Goal: Information Seeking & Learning: Find specific fact

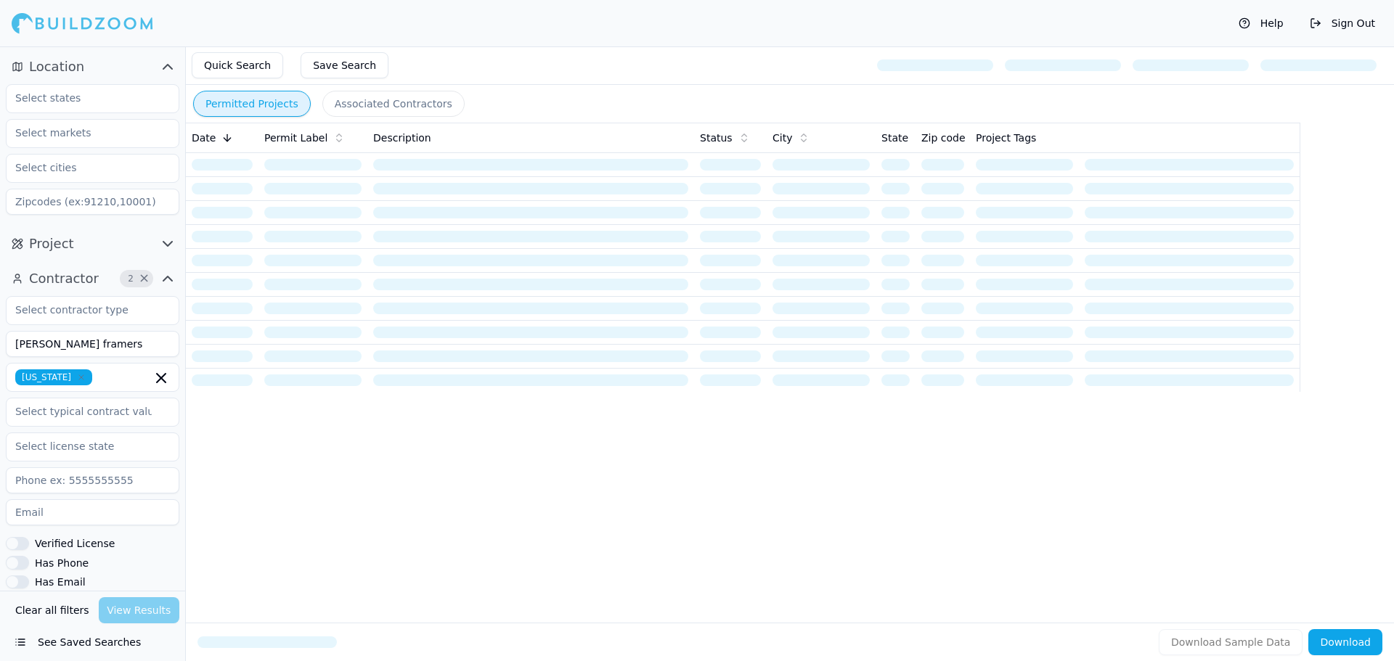
click at [62, 607] on button "Clear all filters" at bounding box center [52, 610] width 81 height 26
click at [84, 346] on input at bounding box center [93, 344] width 174 height 26
type input "[US_STATE] smart services inc"
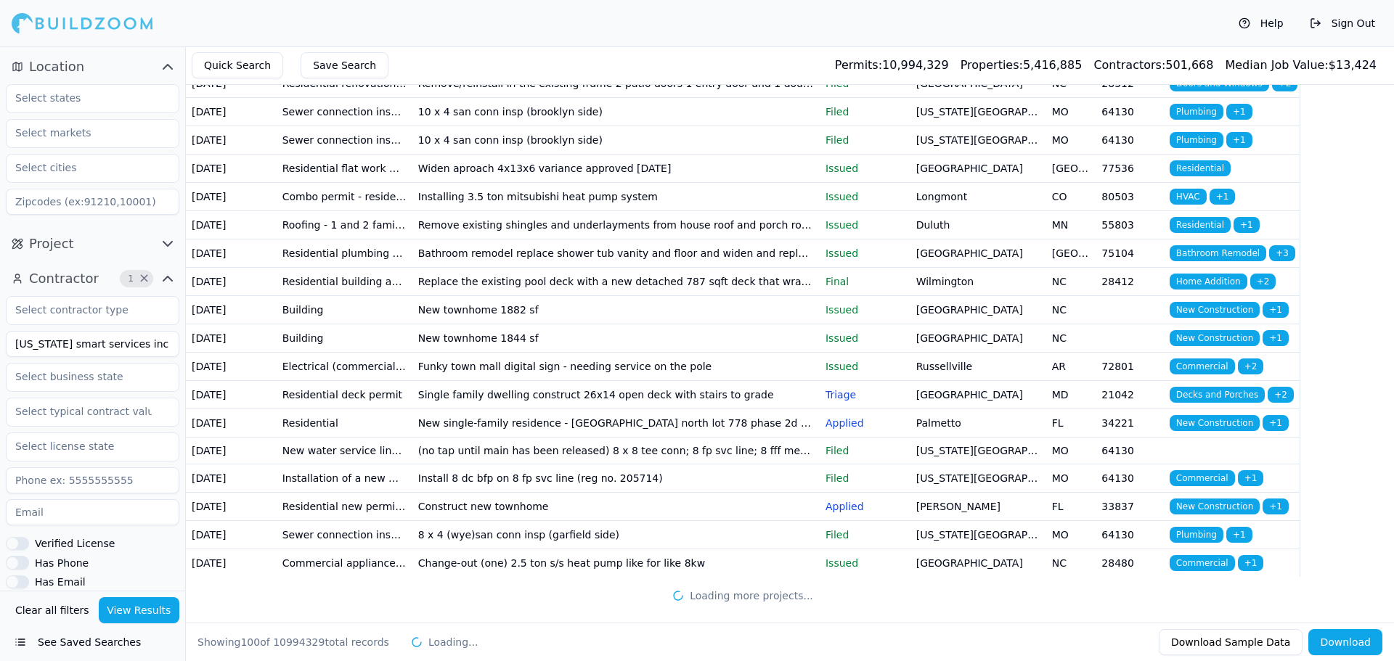
scroll to position [3409, 0]
click at [1350, 636] on button "Download" at bounding box center [1345, 642] width 74 height 26
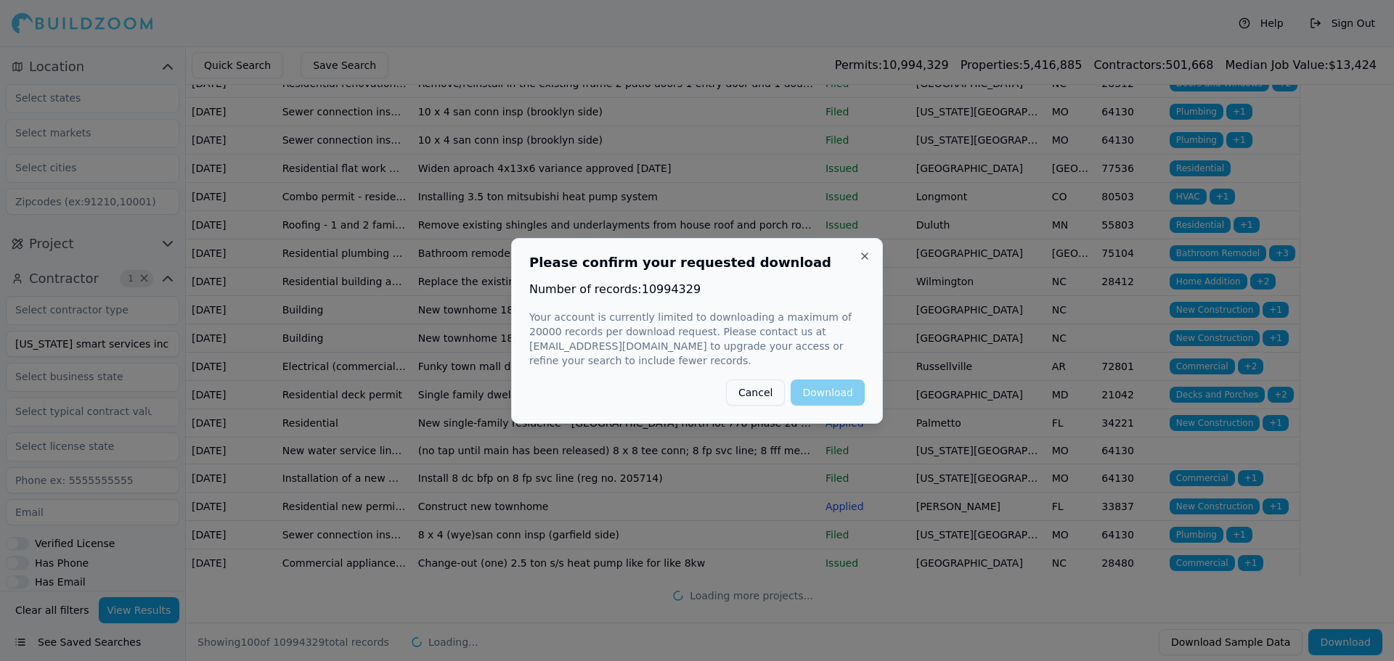
click at [764, 391] on button "Cancel" at bounding box center [755, 393] width 59 height 26
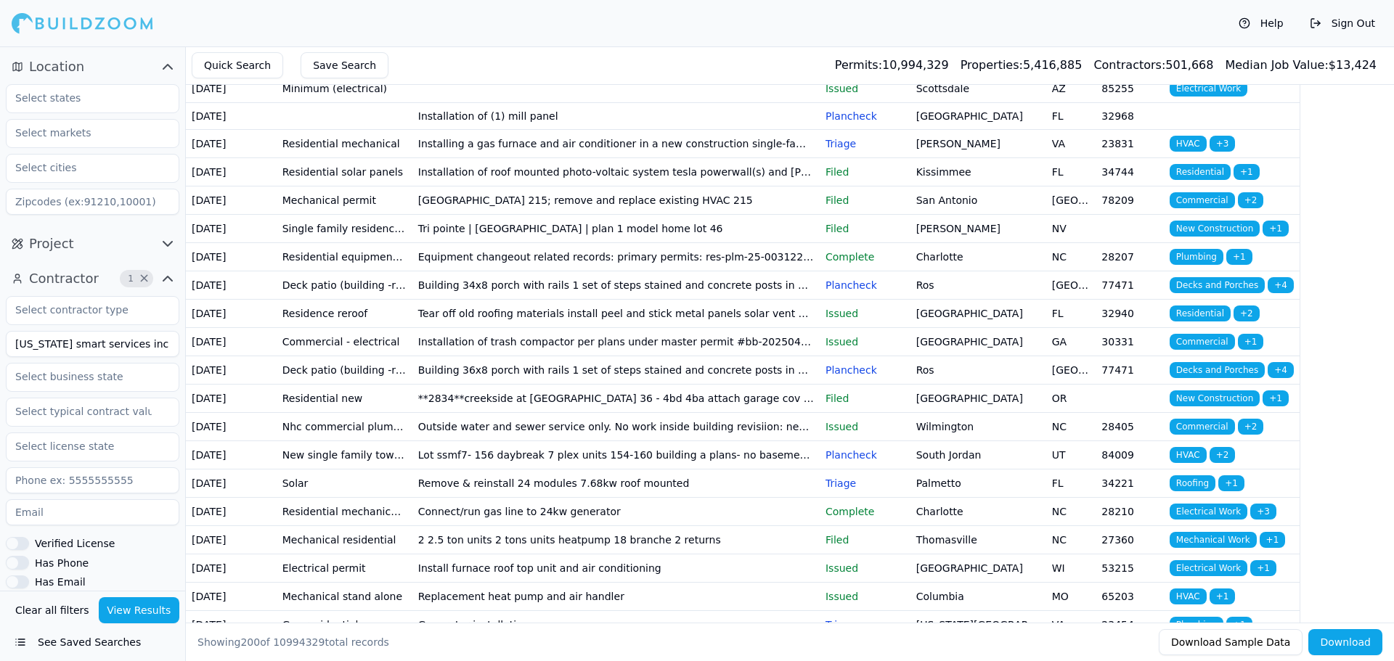
click at [120, 608] on button "View Results" at bounding box center [139, 610] width 81 height 26
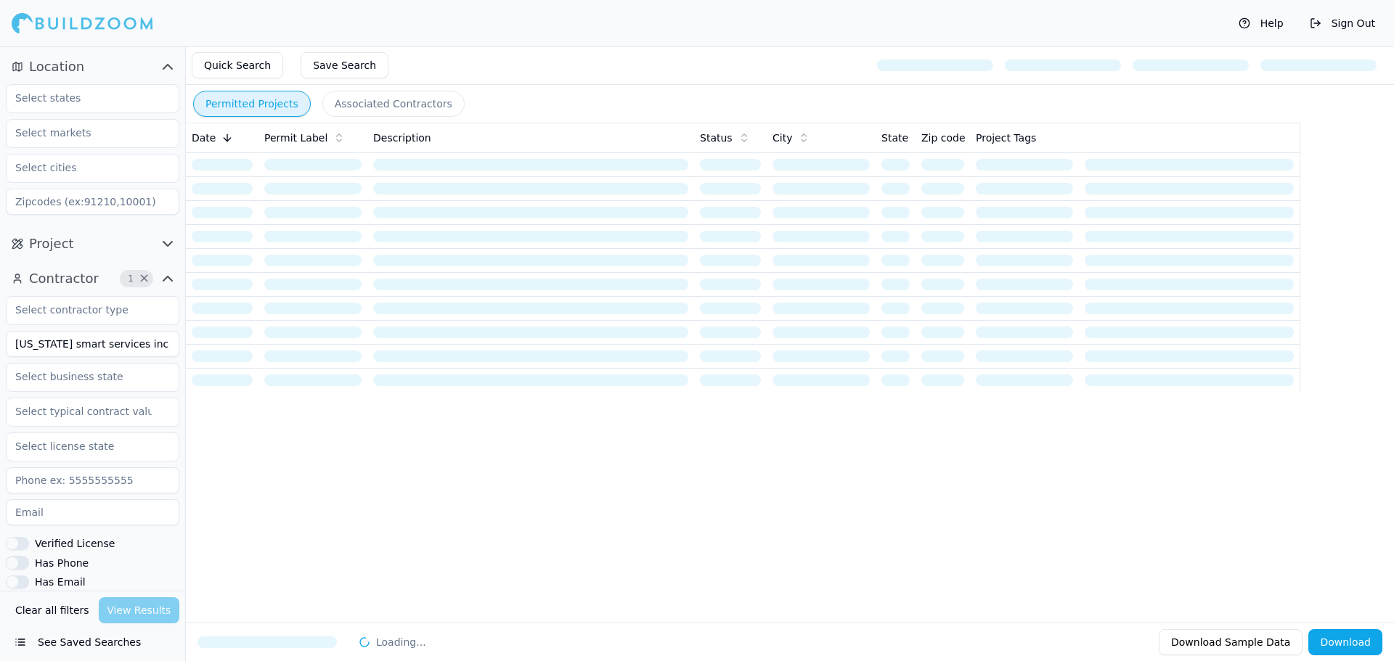
scroll to position [0, 0]
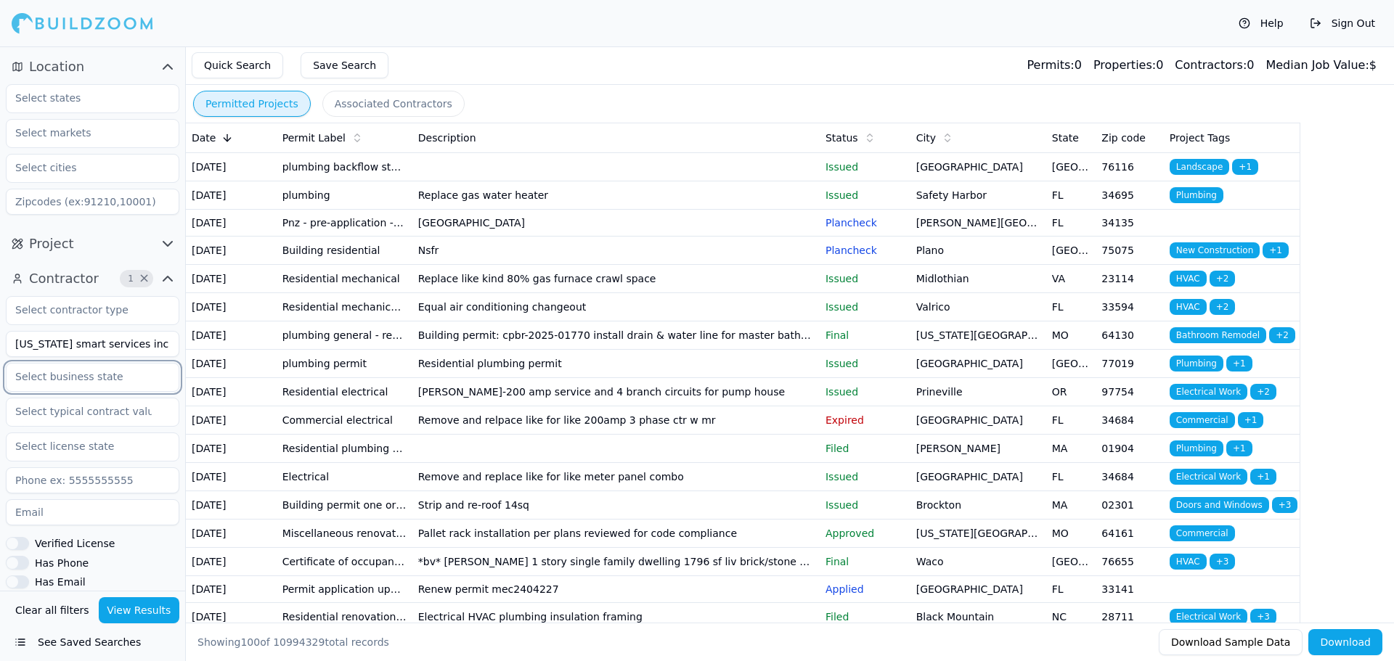
click at [86, 379] on input "text" at bounding box center [84, 377] width 154 height 26
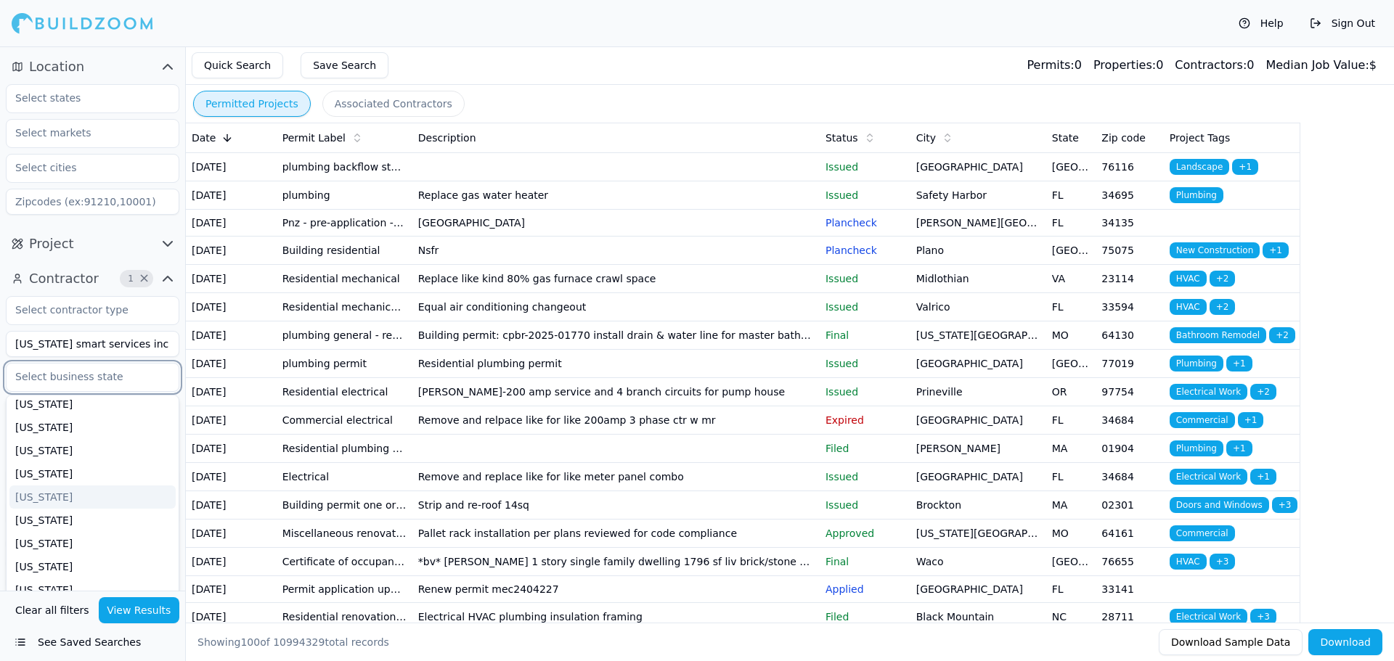
click at [58, 496] on div "[US_STATE]" at bounding box center [92, 497] width 166 height 23
click at [52, 567] on div "[US_STATE]" at bounding box center [92, 572] width 166 height 23
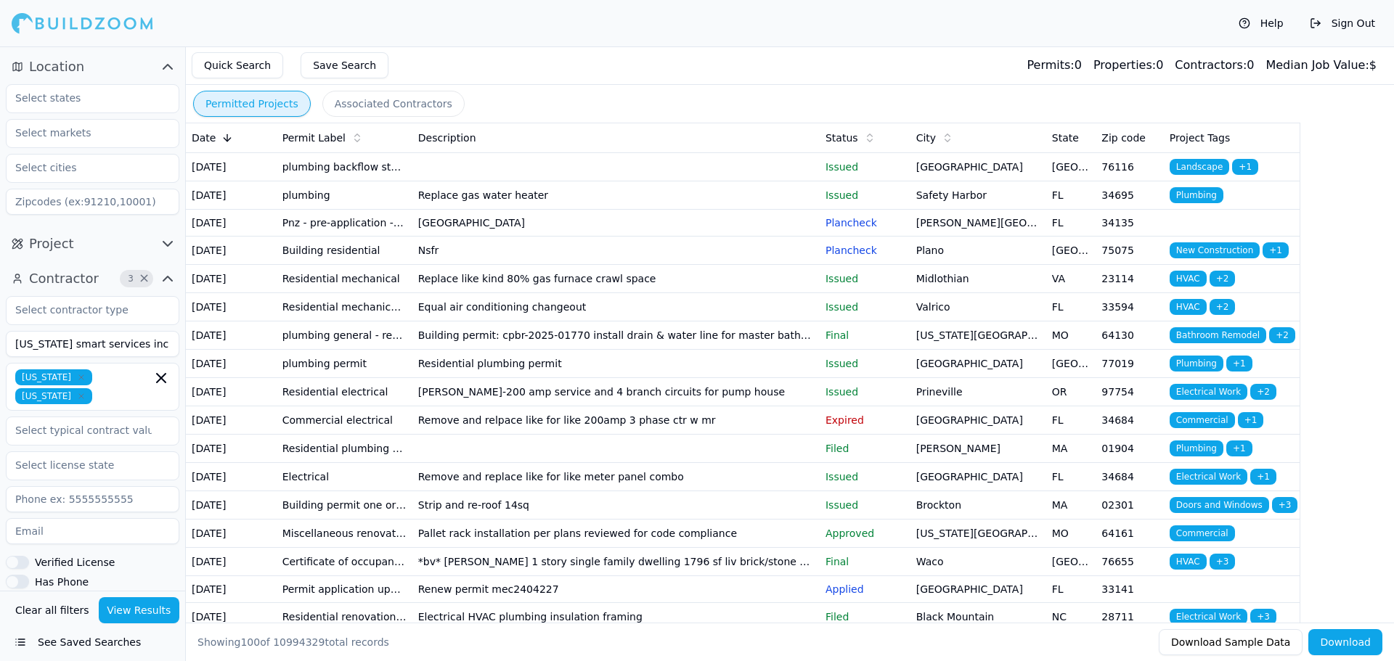
click at [127, 609] on button "View Results" at bounding box center [139, 610] width 81 height 26
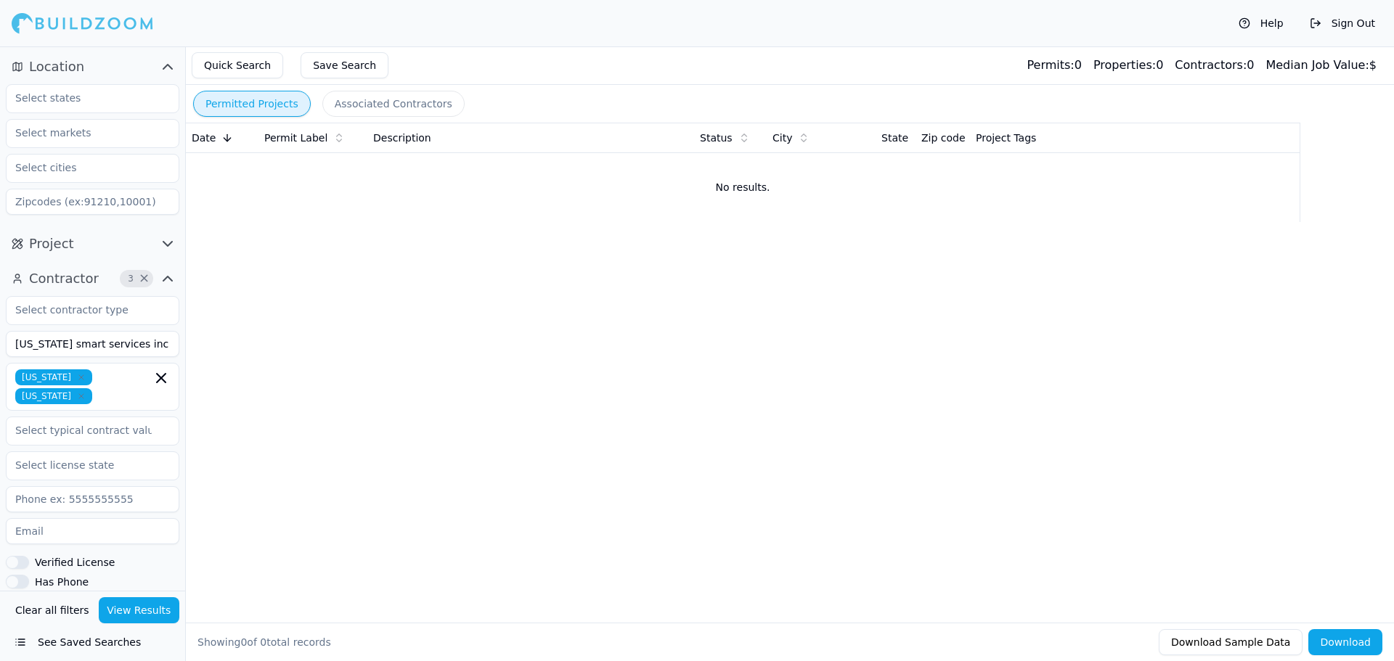
click at [47, 613] on button "Clear all filters" at bounding box center [52, 610] width 81 height 26
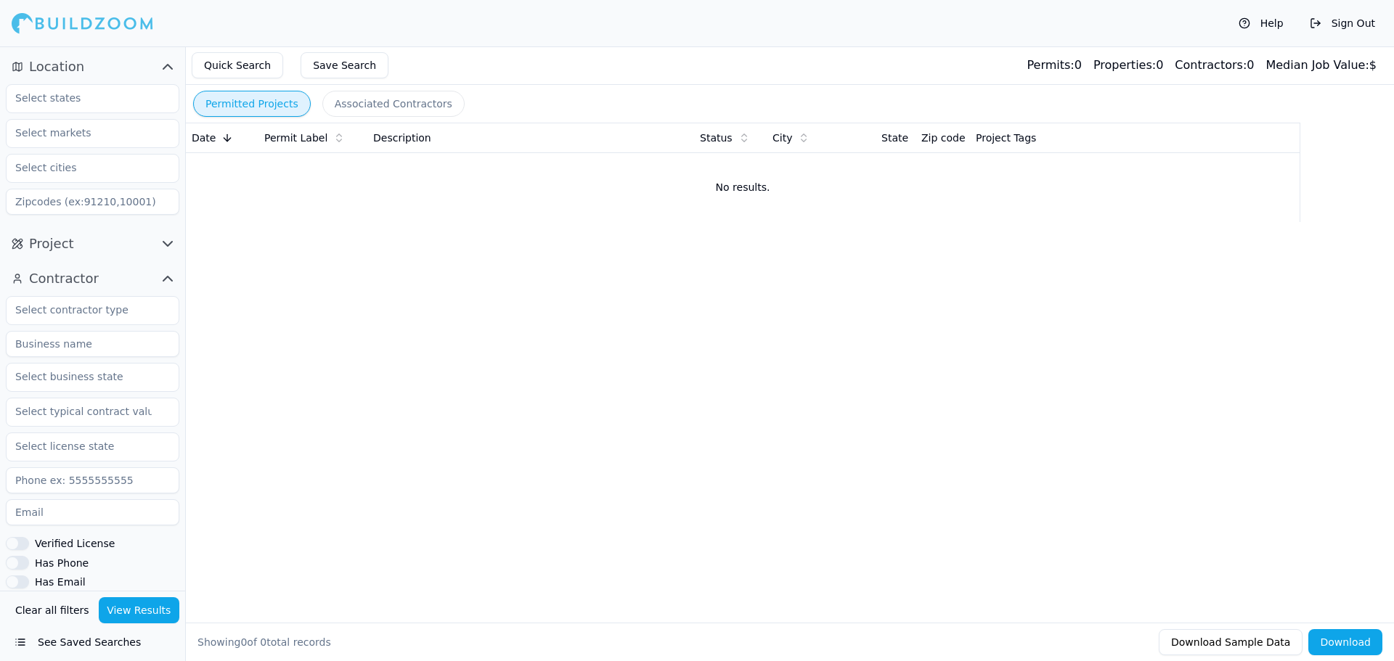
click at [110, 351] on input at bounding box center [93, 344] width 174 height 26
click at [140, 605] on button "View Results" at bounding box center [139, 610] width 81 height 26
click at [25, 346] on input "GA Smart Services" at bounding box center [93, 344] width 174 height 26
type input "[US_STATE] Smart Services"
click at [136, 608] on button "View Results" at bounding box center [139, 610] width 81 height 26
